Goal: Navigation & Orientation: Find specific page/section

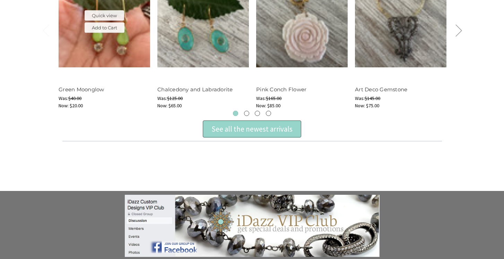
scroll to position [321, 0]
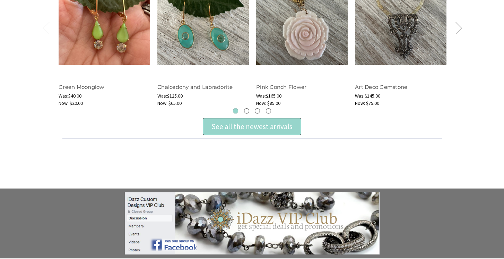
click at [458, 26] on button "Next" at bounding box center [459, 27] width 14 height 21
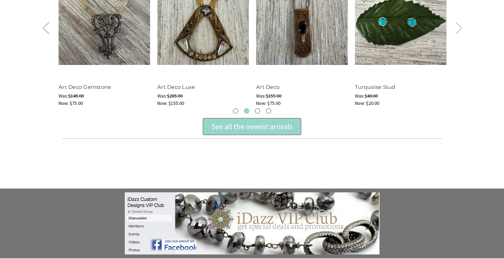
click at [458, 26] on button "Next" at bounding box center [459, 27] width 14 height 21
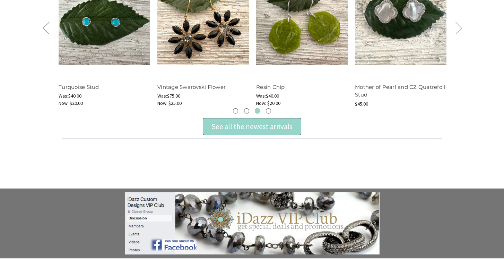
click at [458, 26] on button "Next" at bounding box center [459, 27] width 14 height 21
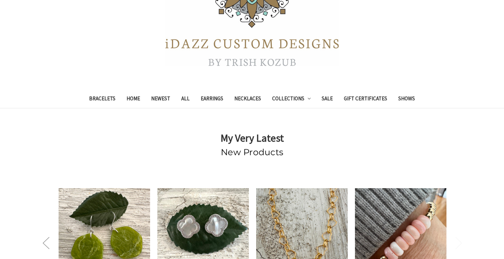
scroll to position [106, 0]
click at [213, 98] on link "Earrings" at bounding box center [212, 99] width 34 height 17
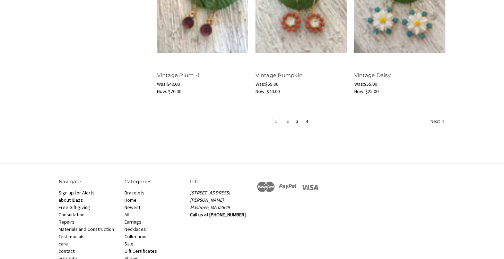
scroll to position [915, 0]
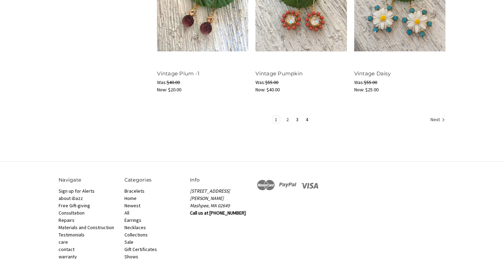
click at [285, 120] on link "2" at bounding box center [287, 120] width 7 height 8
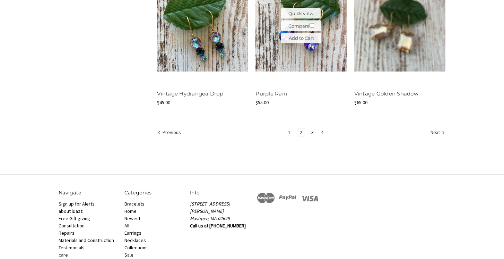
scroll to position [898, 0]
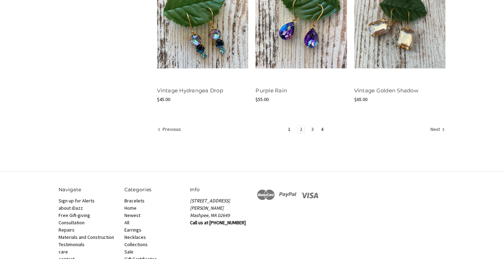
click at [312, 130] on link "3" at bounding box center [312, 129] width 7 height 8
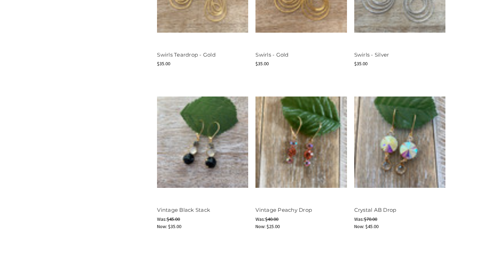
scroll to position [578, 0]
